Goal: Find contact information: Find contact information

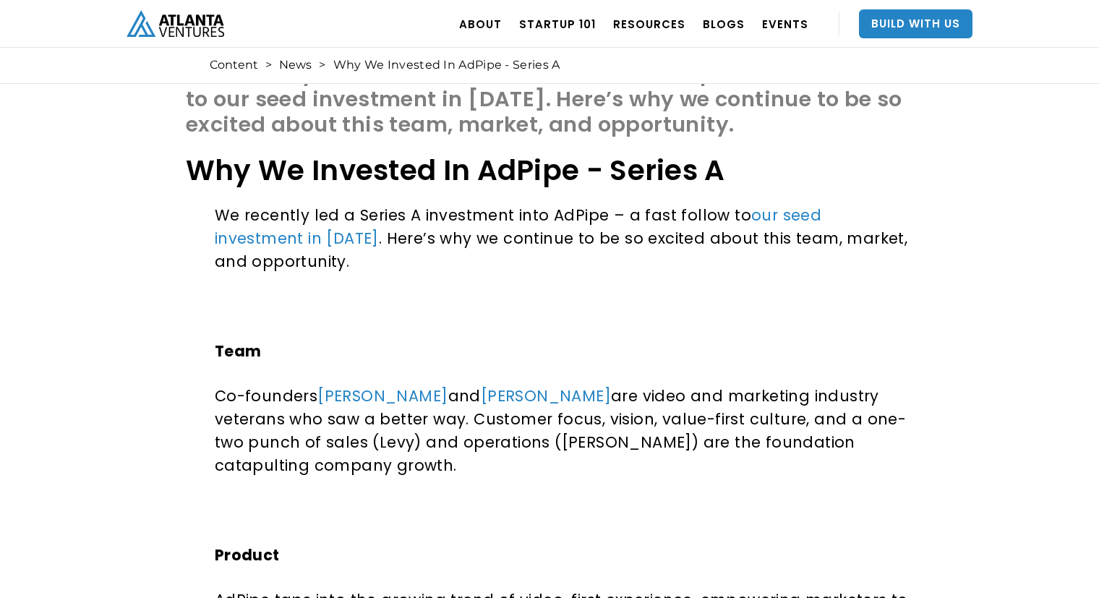
scroll to position [95, 0]
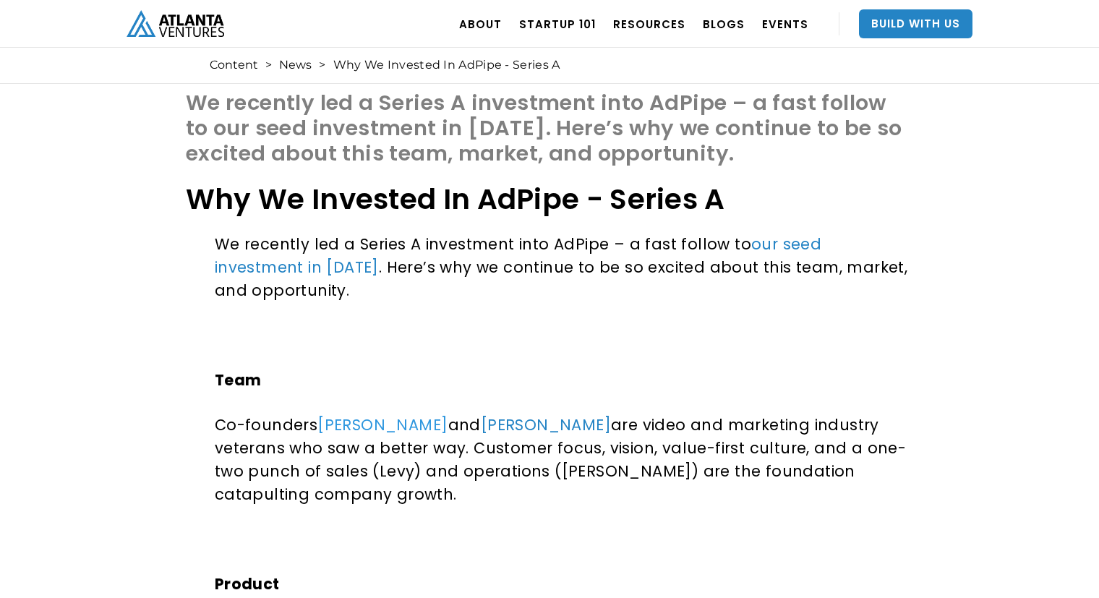
click at [374, 426] on link "Andrew Levy" at bounding box center [382, 424] width 130 height 21
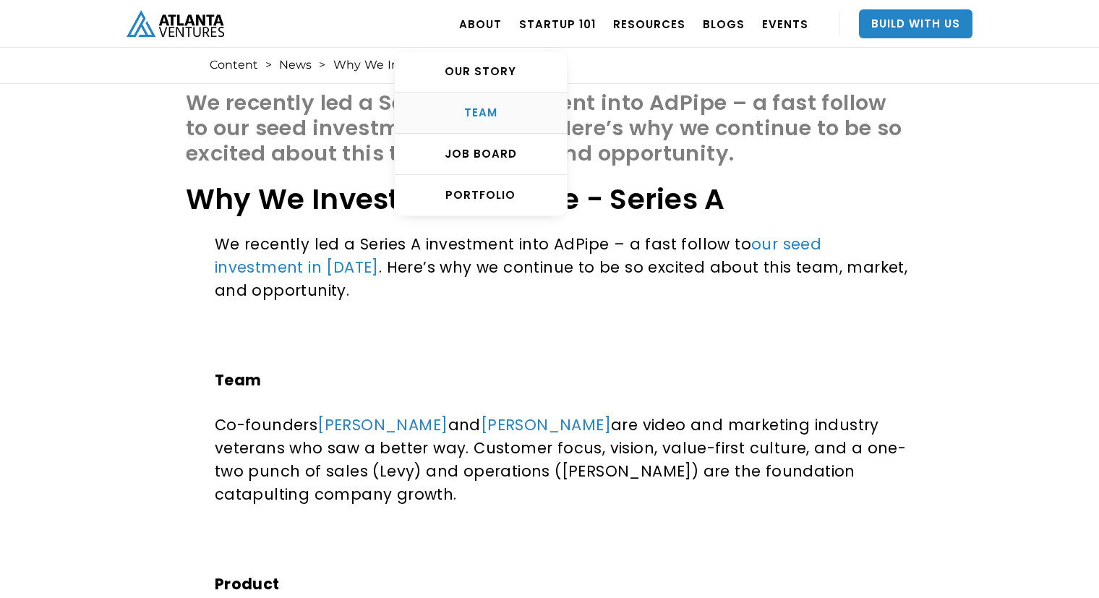
click at [503, 111] on div "TEAM" at bounding box center [481, 113] width 172 height 14
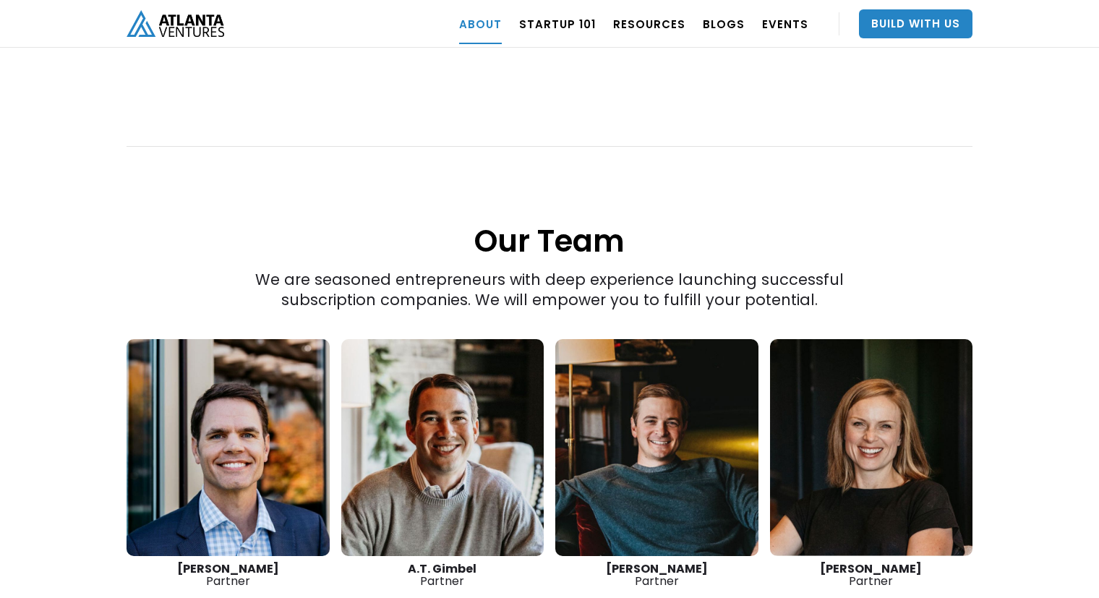
scroll to position [1829, 0]
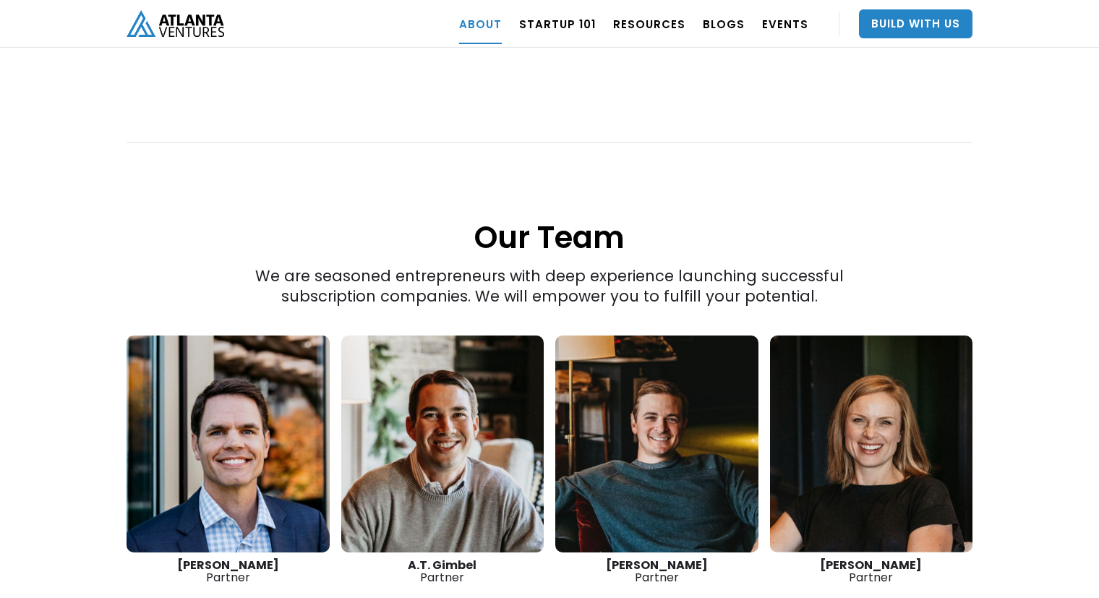
click at [450, 426] on link at bounding box center [442, 443] width 203 height 217
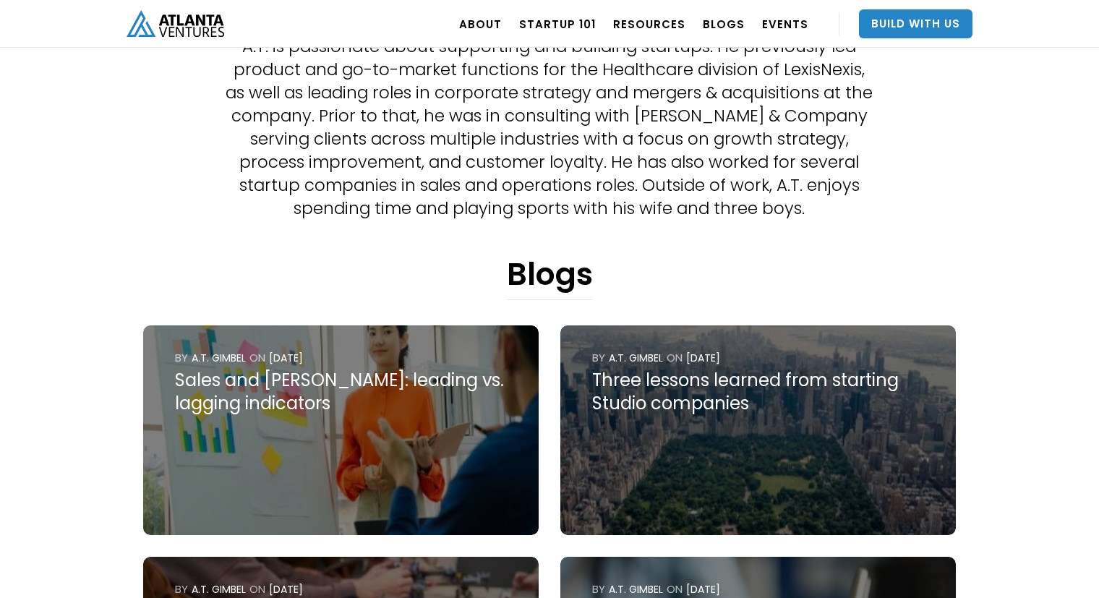
scroll to position [424, 0]
